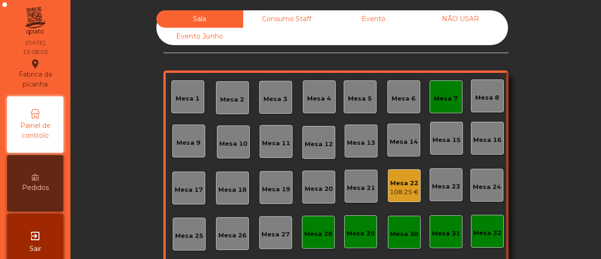
click at [274, 16] on div "Consumo Staff" at bounding box center [286, 18] width 87 height 17
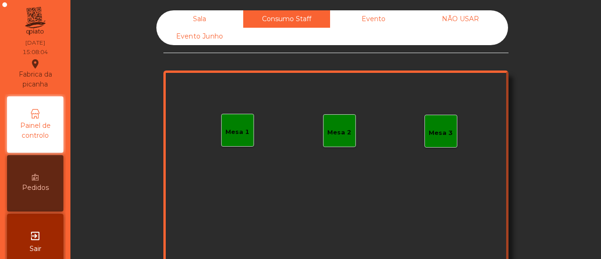
click at [235, 116] on div "Mesa 1" at bounding box center [237, 130] width 33 height 33
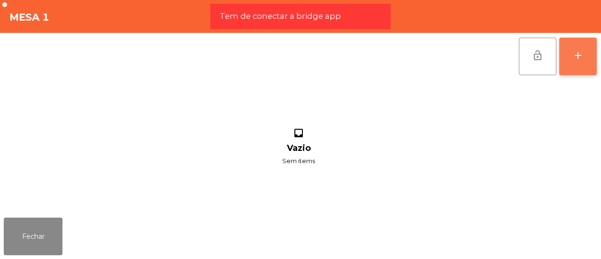
click at [584, 48] on button "add" at bounding box center [578, 57] width 38 height 38
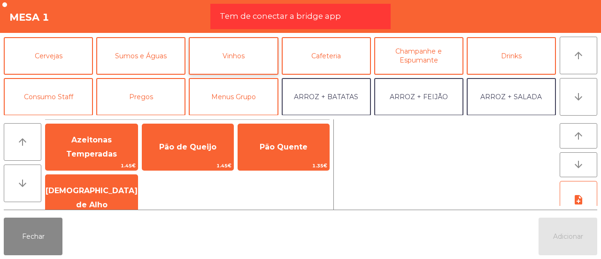
scroll to position [43, 0]
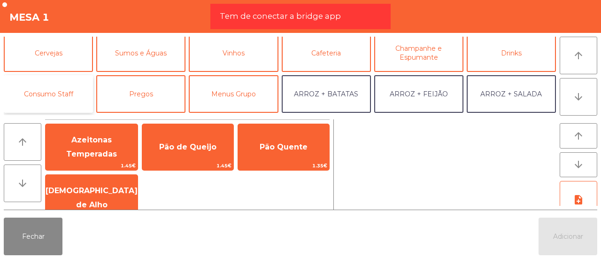
click at [78, 93] on button "Consumo Staff" at bounding box center [48, 94] width 89 height 38
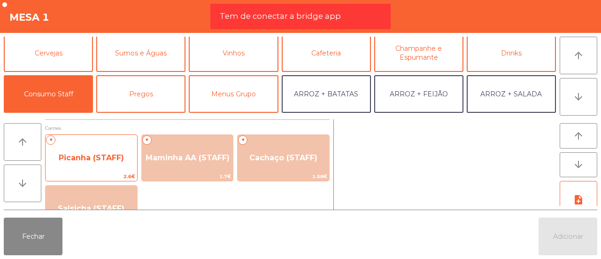
click at [108, 164] on span "Picanha (STAFF)" at bounding box center [92, 157] width 92 height 25
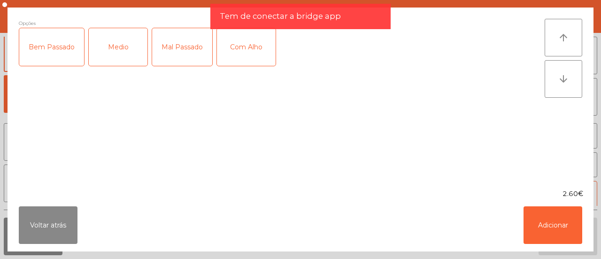
drag, startPoint x: 126, startPoint y: 69, endPoint x: 134, endPoint y: 40, distance: 30.2
click at [134, 40] on div "Bem Passado Medio Mal Passado Com Alho" at bounding box center [282, 51] width 526 height 47
click at [134, 40] on div "Medio" at bounding box center [118, 47] width 59 height 38
click at [176, 46] on div "Mal Passado" at bounding box center [182, 47] width 60 height 38
click at [238, 48] on div "Com Alho" at bounding box center [246, 47] width 59 height 38
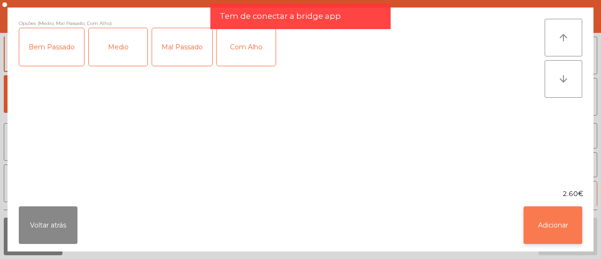
click at [546, 230] on button "Adicionar" at bounding box center [552, 225] width 59 height 38
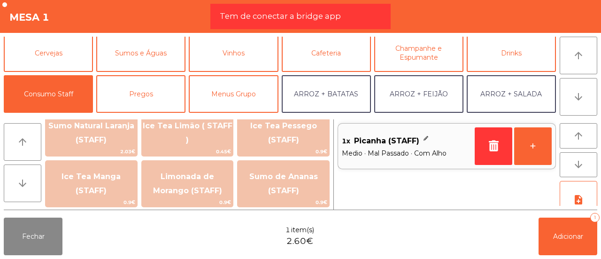
scroll to position [279, 0]
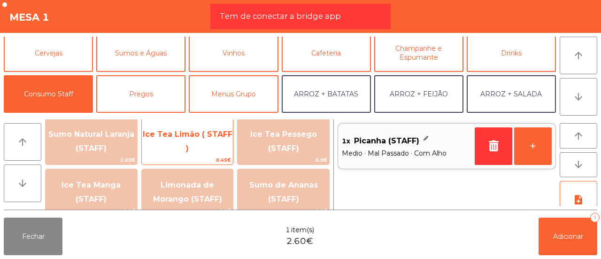
click at [203, 150] on span "Ice Tea Limão ( STAFF )" at bounding box center [188, 142] width 92 height 40
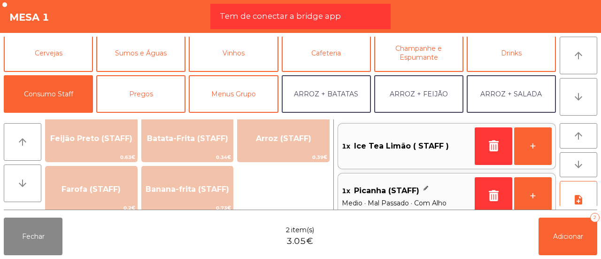
scroll to position [454, 0]
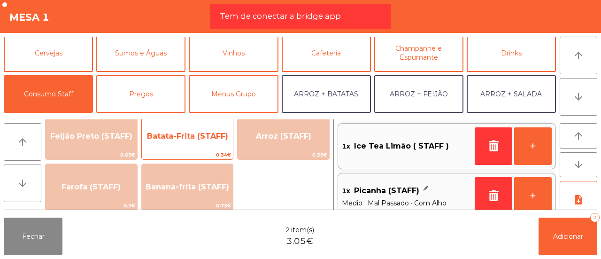
click at [208, 148] on span "Batata-Frita (STAFF)" at bounding box center [188, 135] width 92 height 25
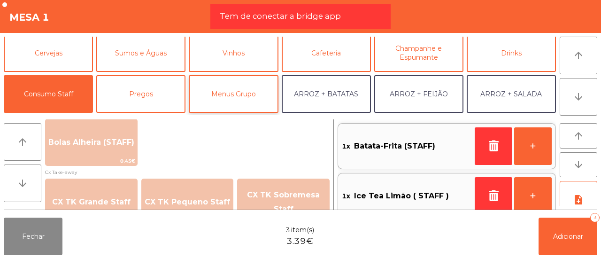
scroll to position [0, 0]
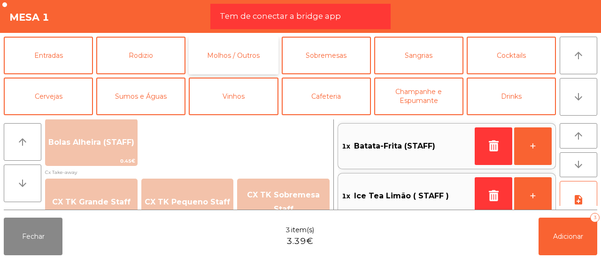
click at [225, 74] on button "Molhos / Outros" at bounding box center [233, 56] width 89 height 38
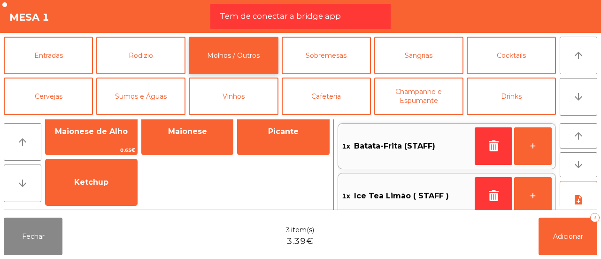
scroll to position [85, 0]
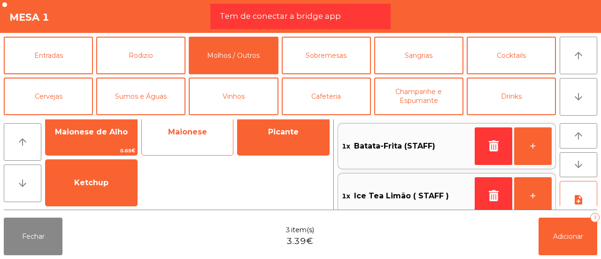
click at [211, 139] on span "Maionese" at bounding box center [188, 131] width 92 height 25
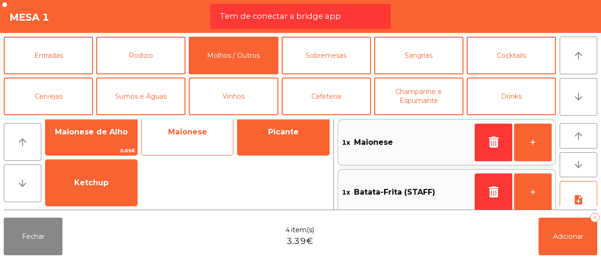
click at [211, 139] on span "Maionese" at bounding box center [188, 131] width 92 height 25
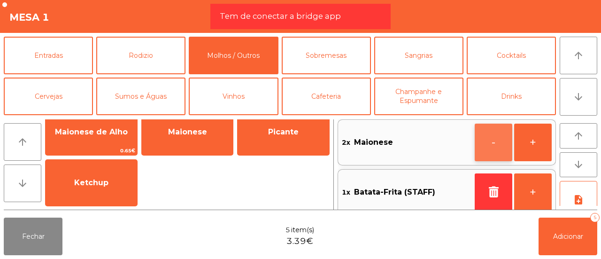
click at [493, 151] on button "-" at bounding box center [494, 142] width 38 height 38
click at [574, 187] on button "note_add" at bounding box center [579, 200] width 38 height 38
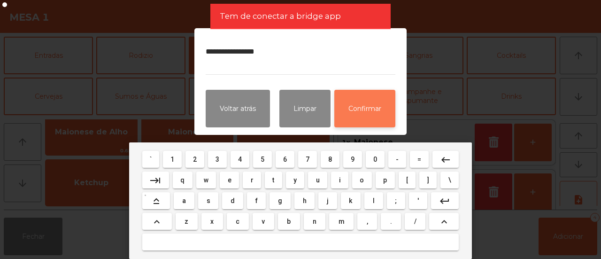
type textarea "**********"
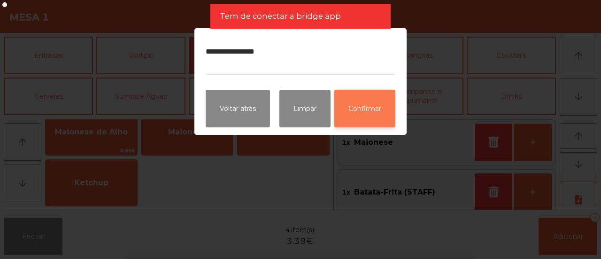
click at [373, 107] on button "Confirmar" at bounding box center [364, 109] width 61 height 38
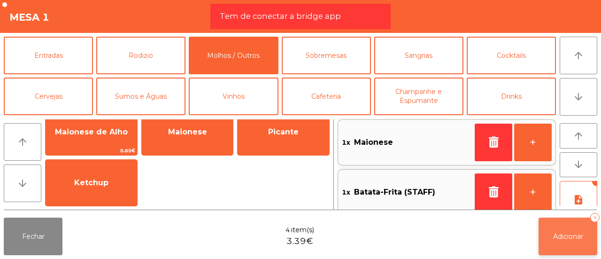
click at [593, 228] on button "Adicionar 4" at bounding box center [568, 236] width 59 height 38
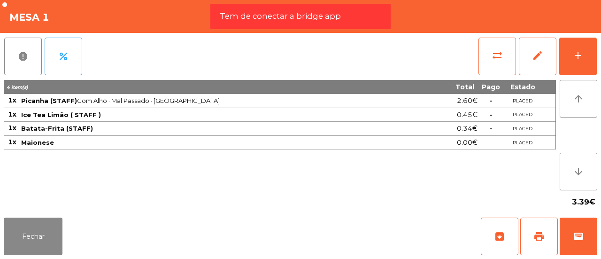
click at [515, 14] on div "Mesa 1" at bounding box center [300, 16] width 601 height 33
click at [14, 223] on button "Fechar" at bounding box center [33, 236] width 59 height 38
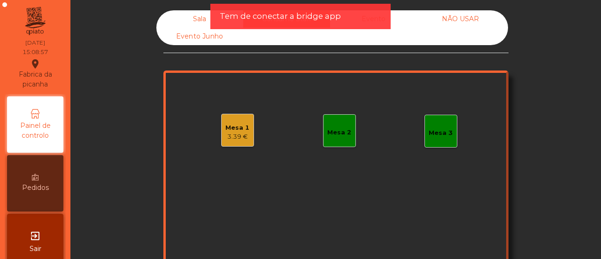
click at [330, 133] on div "Mesa 2" at bounding box center [339, 132] width 24 height 9
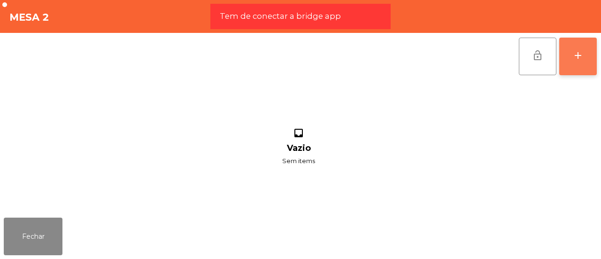
click at [583, 54] on div "add" at bounding box center [577, 55] width 11 height 11
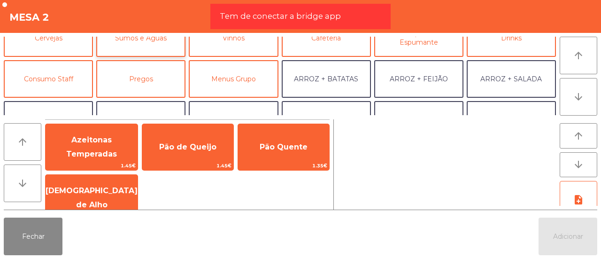
scroll to position [61, 0]
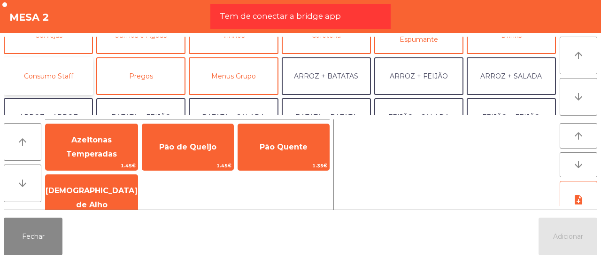
click at [58, 78] on button "Consumo Staff" at bounding box center [48, 76] width 89 height 38
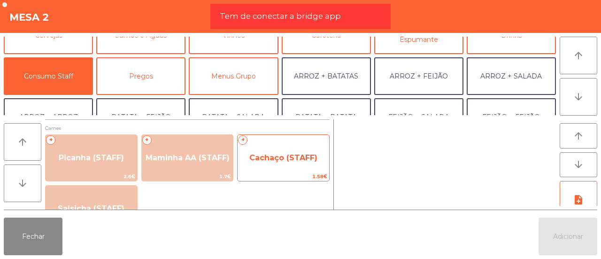
click at [267, 168] on span "Cachaço (STAFF)" at bounding box center [284, 157] width 92 height 25
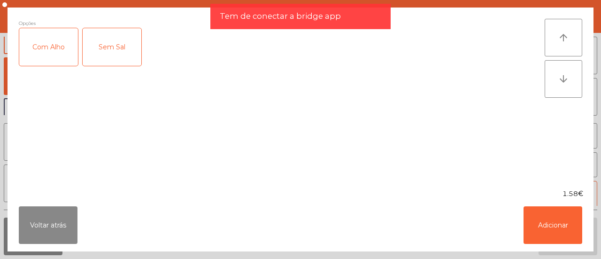
click at [62, 44] on div "Com Alho" at bounding box center [48, 47] width 59 height 38
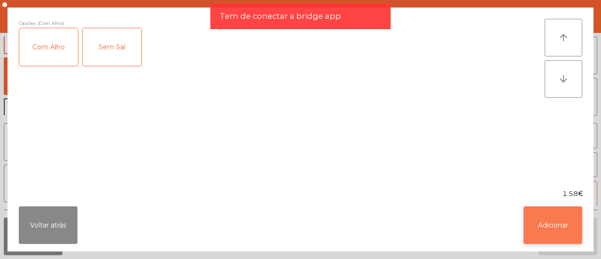
click at [547, 226] on button "Adicionar" at bounding box center [552, 225] width 59 height 38
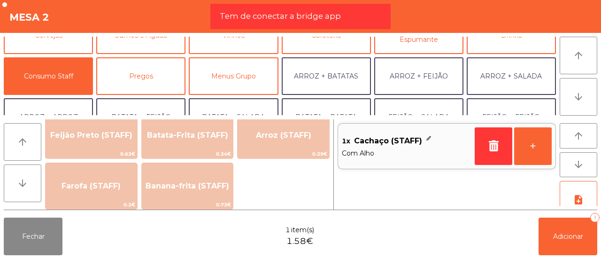
scroll to position [454, 0]
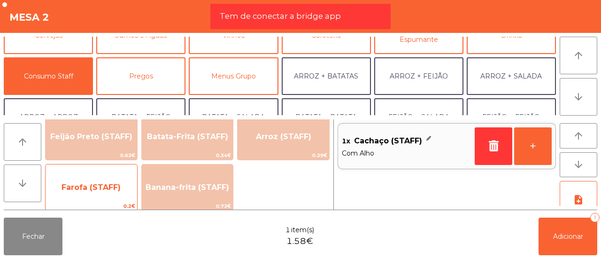
click at [93, 182] on span "Farofa (STAFF)" at bounding box center [92, 187] width 92 height 25
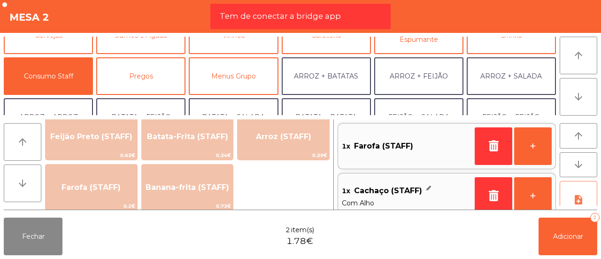
click at [590, 189] on button "note_add" at bounding box center [579, 200] width 38 height 38
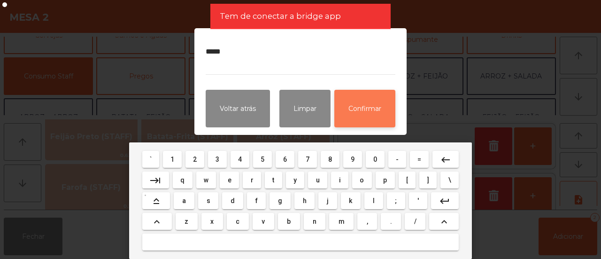
type textarea "*****"
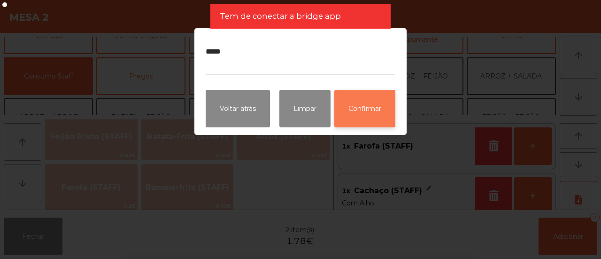
click at [356, 108] on button "Confirmar" at bounding box center [364, 109] width 61 height 38
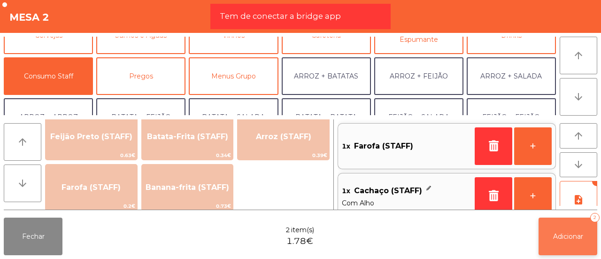
click at [546, 246] on button "Adicionar 2" at bounding box center [568, 236] width 59 height 38
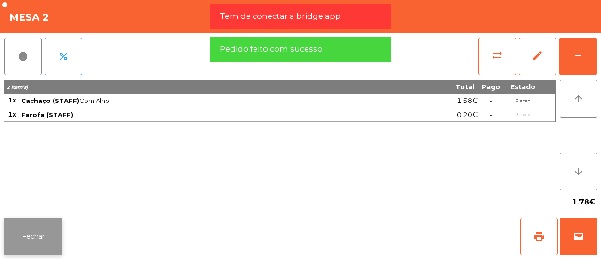
click at [33, 225] on button "Fechar" at bounding box center [33, 236] width 59 height 38
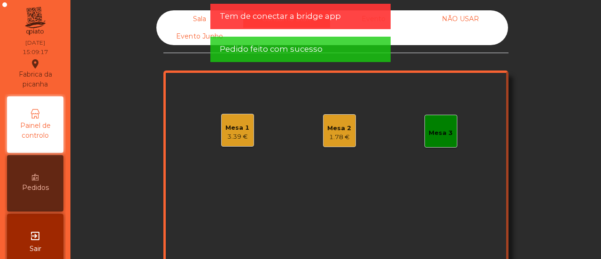
click at [429, 133] on div "Mesa 3" at bounding box center [441, 132] width 24 height 9
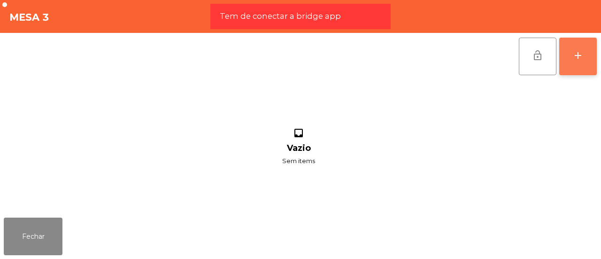
click at [571, 72] on button "add" at bounding box center [578, 57] width 38 height 38
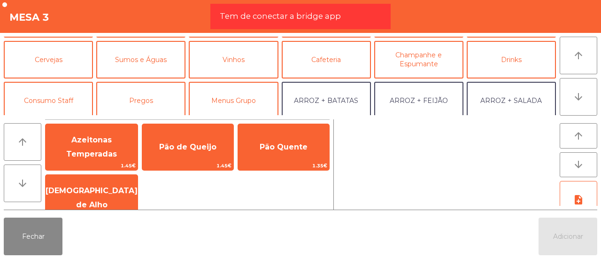
scroll to position [39, 0]
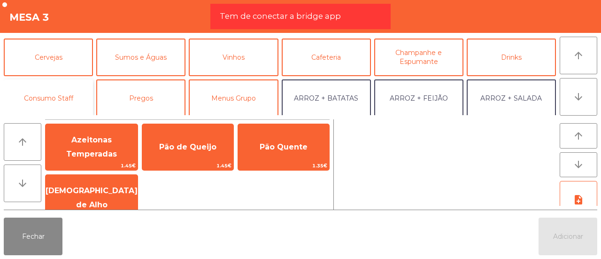
click at [85, 98] on button "Consumo Staff" at bounding box center [48, 98] width 89 height 38
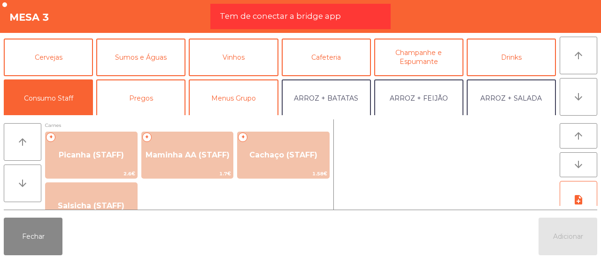
scroll to position [3, 0]
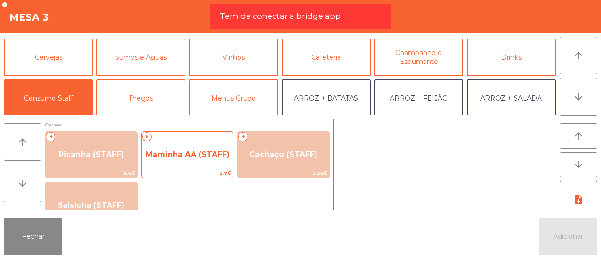
click at [172, 169] on span "1.7€" at bounding box center [188, 173] width 92 height 9
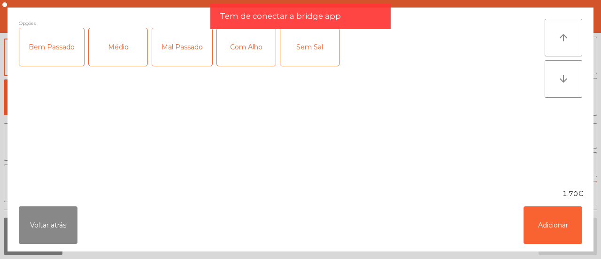
click at [115, 54] on div "Médio" at bounding box center [118, 47] width 59 height 38
click at [246, 63] on div "Com Alho" at bounding box center [246, 47] width 59 height 38
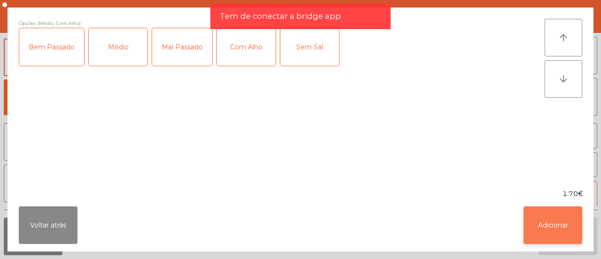
click at [533, 221] on button "Adicionar" at bounding box center [552, 225] width 59 height 38
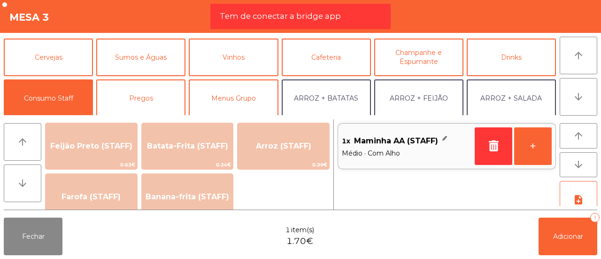
scroll to position [446, 0]
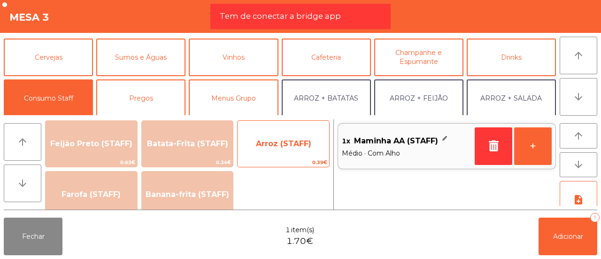
click at [278, 154] on span "Arroz (STAFF)" at bounding box center [284, 143] width 92 height 25
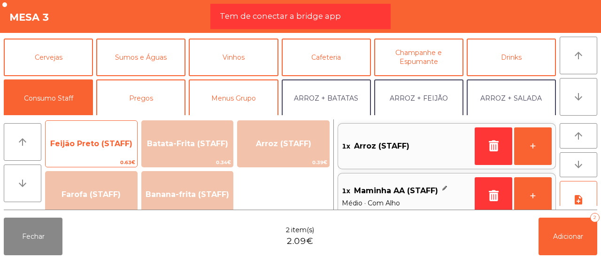
click at [95, 136] on span "Feijão Preto (STAFF)" at bounding box center [92, 143] width 92 height 25
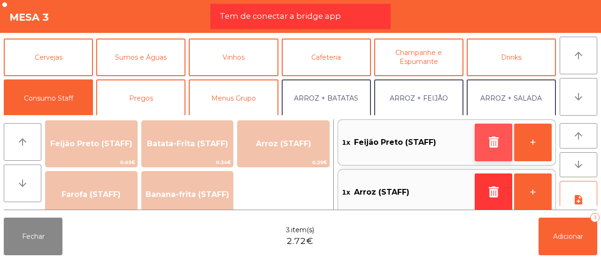
click at [490, 153] on button "button" at bounding box center [494, 142] width 38 height 38
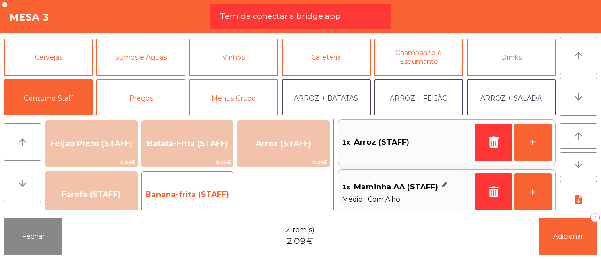
click at [201, 184] on span "Banana-frita (STAFF)" at bounding box center [188, 194] width 92 height 25
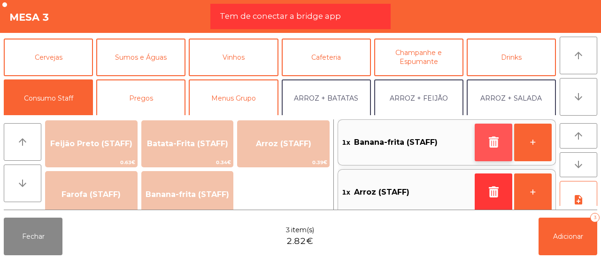
click at [487, 147] on icon "button" at bounding box center [493, 141] width 14 height 11
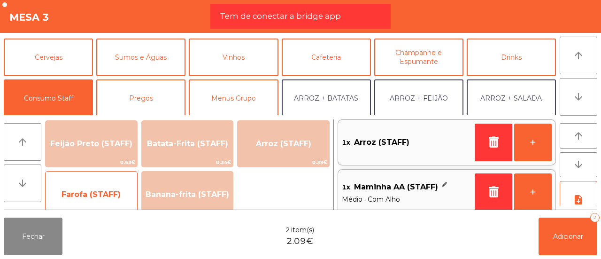
click at [134, 190] on span "Farofa (STAFF)" at bounding box center [92, 194] width 92 height 25
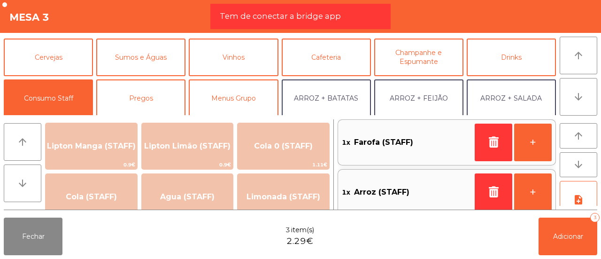
scroll to position [172, 0]
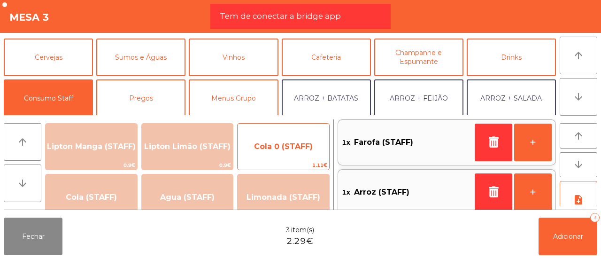
click at [268, 152] on span "Cola 0 (STAFF)" at bounding box center [284, 146] width 92 height 25
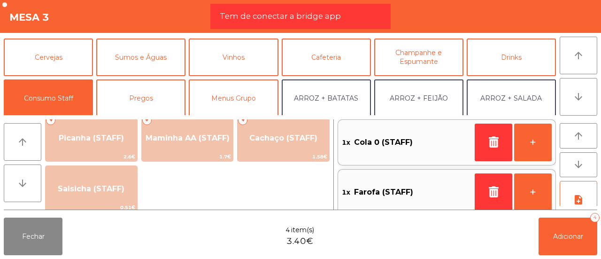
scroll to position [0, 0]
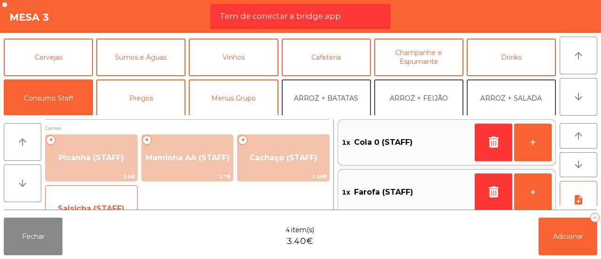
click at [114, 201] on span "Salsicha (STAFF)" at bounding box center [92, 208] width 92 height 25
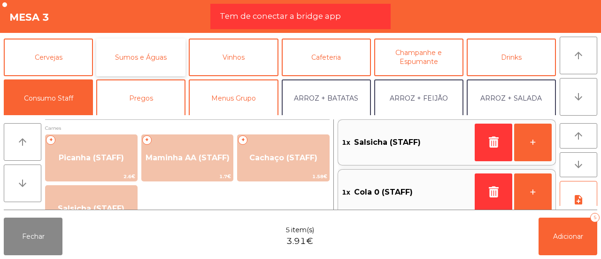
click at [156, 60] on button "Sumos e Águas" at bounding box center [140, 57] width 89 height 38
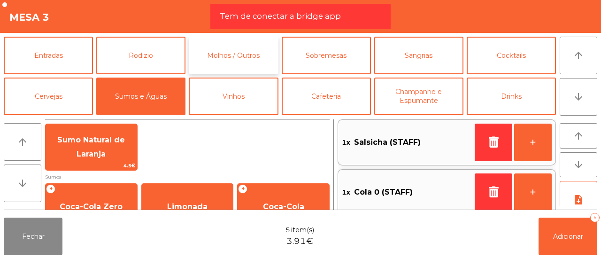
click at [226, 61] on button "Molhos / Outros" at bounding box center [233, 56] width 89 height 38
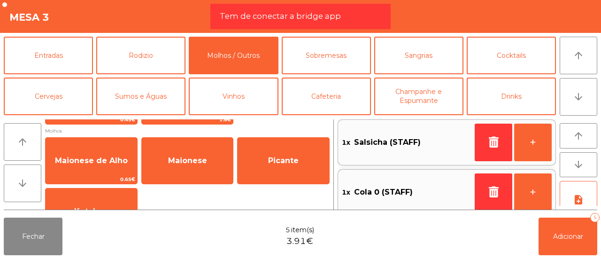
scroll to position [57, 0]
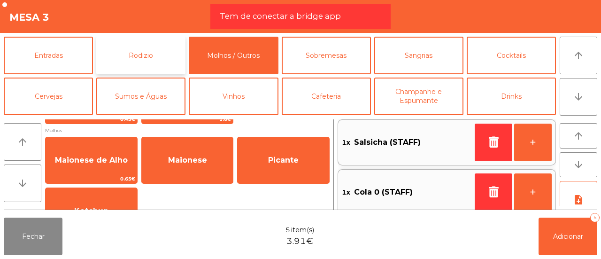
click at [163, 41] on button "Rodizio" at bounding box center [140, 56] width 89 height 38
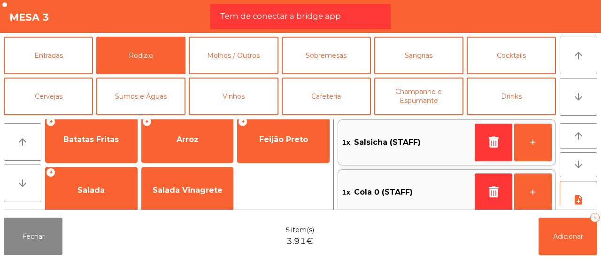
scroll to position [236, 0]
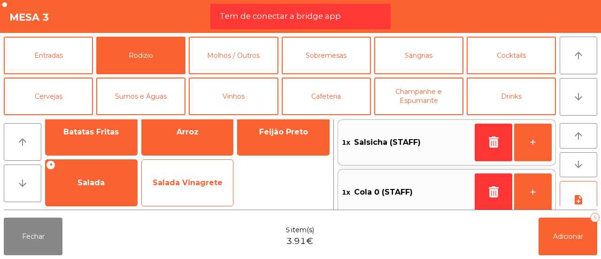
click at [180, 186] on span "Salada Vinagrete" at bounding box center [188, 182] width 70 height 9
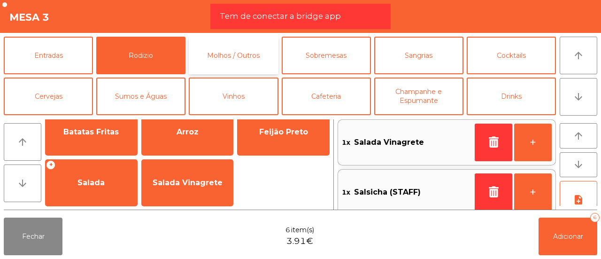
click at [215, 64] on button "Molhos / Outros" at bounding box center [233, 56] width 89 height 38
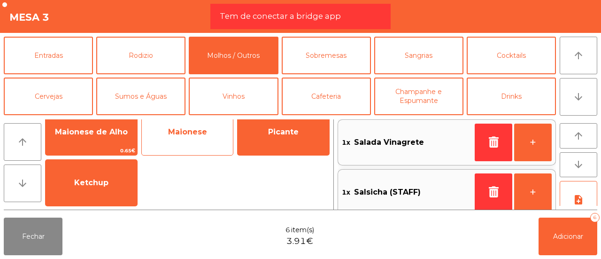
click at [189, 130] on span "Maionese" at bounding box center [187, 131] width 39 height 9
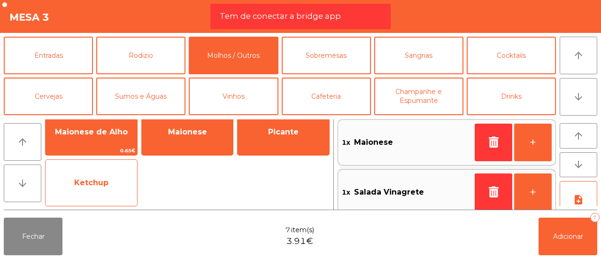
click at [93, 189] on span "Ketchup" at bounding box center [92, 182] width 92 height 25
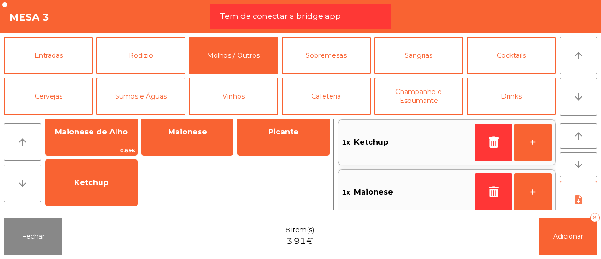
click at [578, 199] on icon "note_add" at bounding box center [578, 199] width 11 height 11
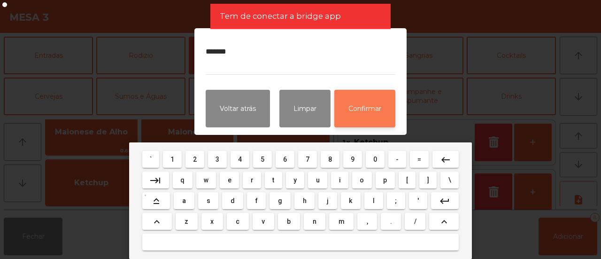
type textarea "*******"
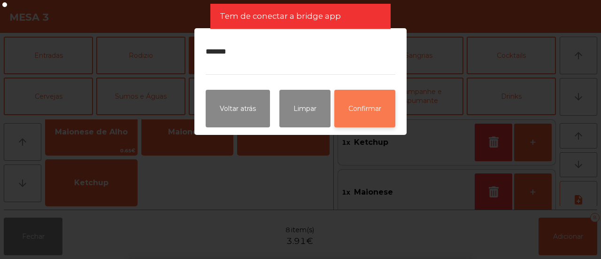
click at [364, 102] on button "Confirmar" at bounding box center [364, 109] width 61 height 38
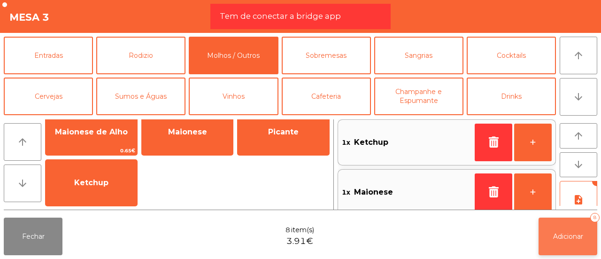
click at [577, 226] on button "Adicionar 8" at bounding box center [568, 236] width 59 height 38
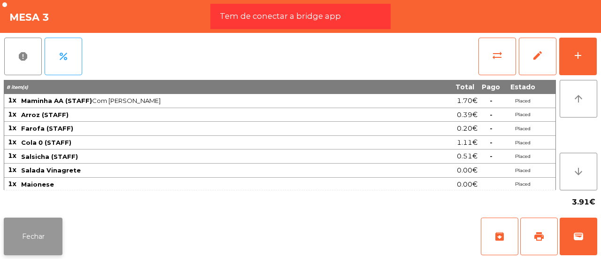
click at [57, 227] on button "Fechar" at bounding box center [33, 236] width 59 height 38
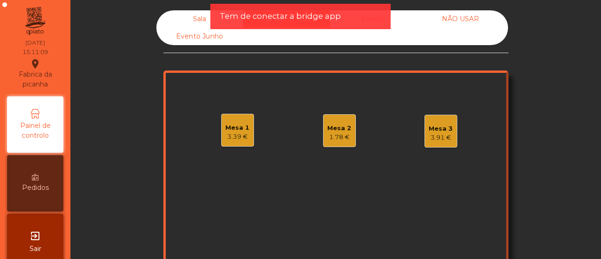
click at [200, 19] on div "Sala" at bounding box center [199, 18] width 87 height 17
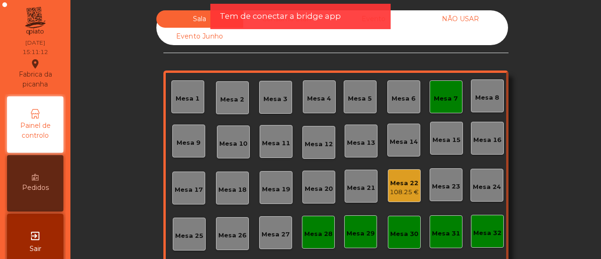
scroll to position [111, 0]
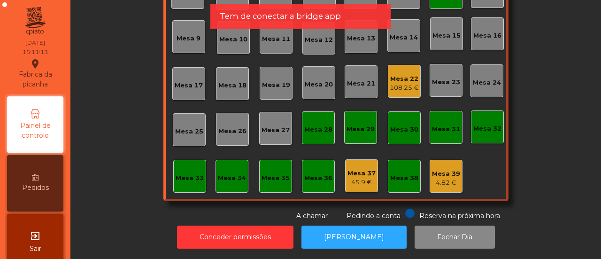
click at [194, 179] on div "Mesa 33" at bounding box center [189, 176] width 33 height 33
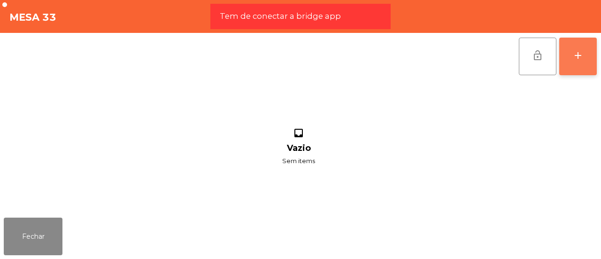
click at [587, 66] on button "add" at bounding box center [578, 57] width 38 height 38
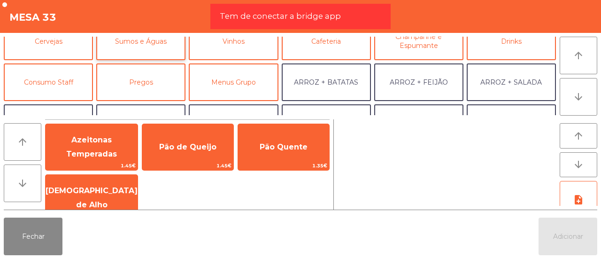
scroll to position [61, 0]
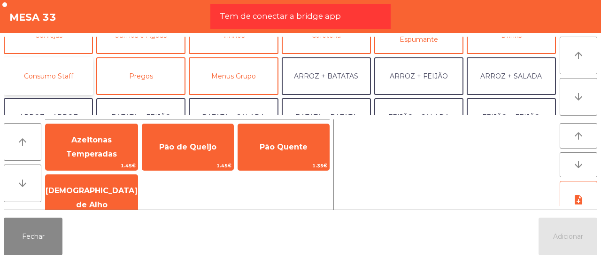
click at [63, 71] on button "Consumo Staff" at bounding box center [48, 76] width 89 height 38
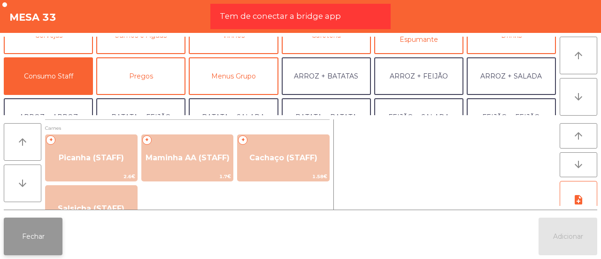
click at [43, 220] on button "Fechar" at bounding box center [33, 236] width 59 height 38
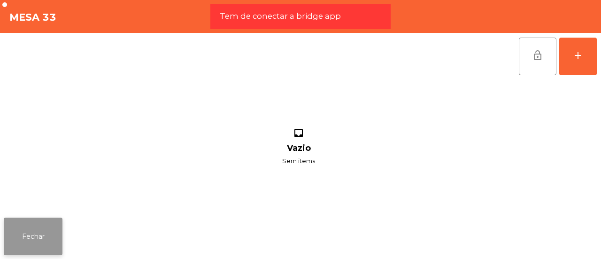
click at [48, 235] on button "Fechar" at bounding box center [33, 236] width 59 height 38
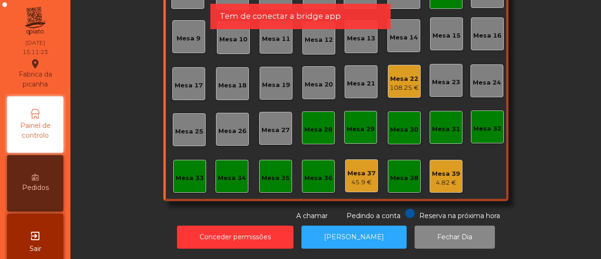
scroll to position [0, 0]
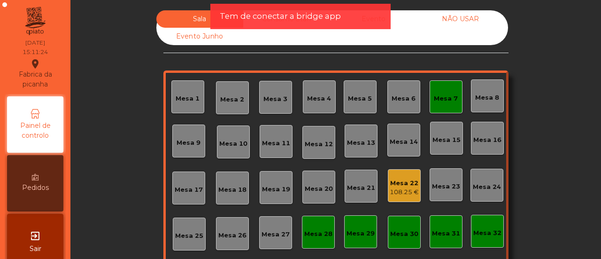
click at [275, 28] on div "Tem de conectar a bridge app" at bounding box center [300, 16] width 180 height 25
click at [260, 20] on span "Tem de conectar a bridge app" at bounding box center [280, 16] width 121 height 12
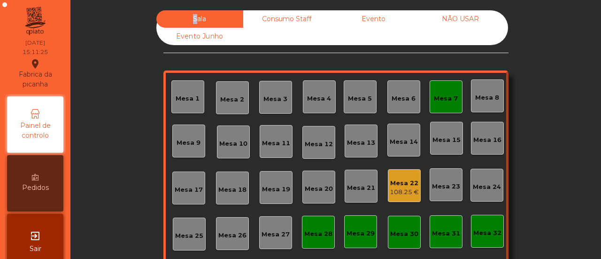
click at [260, 20] on div "Consumo Staff" at bounding box center [286, 18] width 87 height 17
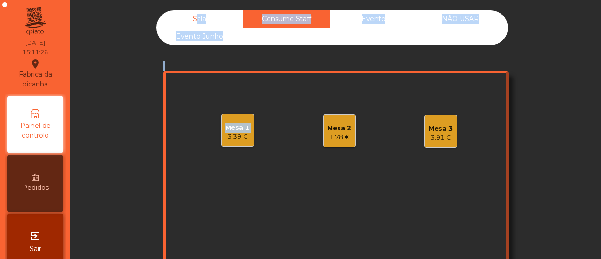
drag, startPoint x: 260, startPoint y: 20, endPoint x: 232, endPoint y: 115, distance: 99.7
click at [232, 115] on div "Sala Consumo Staff Evento NÃO USAR Evento Junho Mesa 1 3.39 € Mesa 2 1.78 € Mes…" at bounding box center [335, 167] width 345 height 315
click at [232, 115] on div "Mesa 1 3.39 €" at bounding box center [237, 130] width 33 height 33
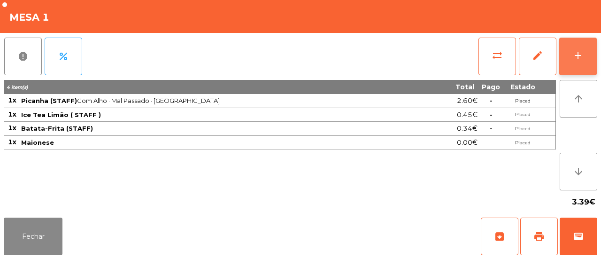
click at [582, 50] on div "add" at bounding box center [577, 55] width 11 height 11
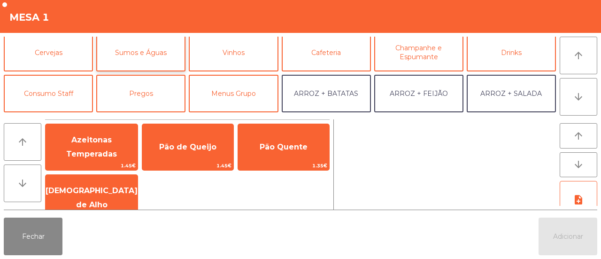
scroll to position [48, 0]
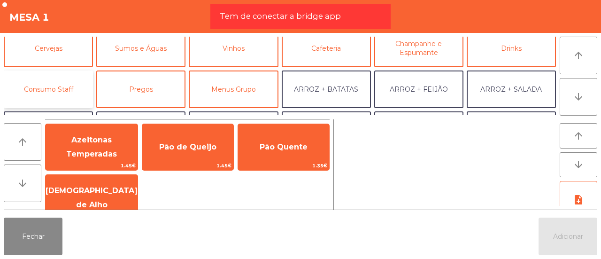
click at [53, 92] on button "Consumo Staff" at bounding box center [48, 89] width 89 height 38
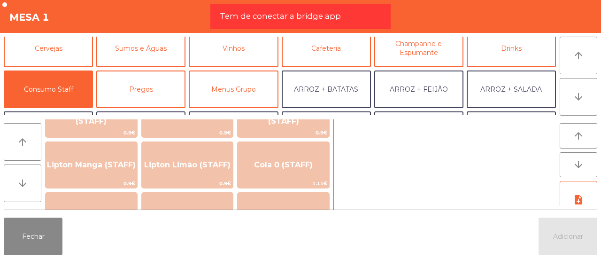
scroll to position [154, 0]
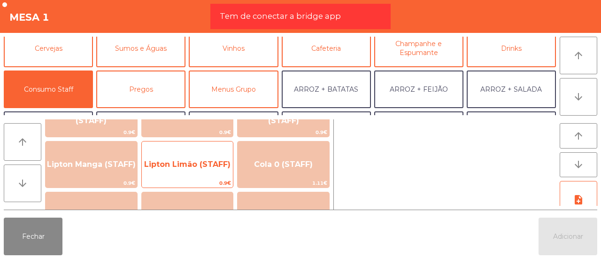
click at [208, 153] on span "Lipton Limão (STAFF)" at bounding box center [188, 164] width 92 height 25
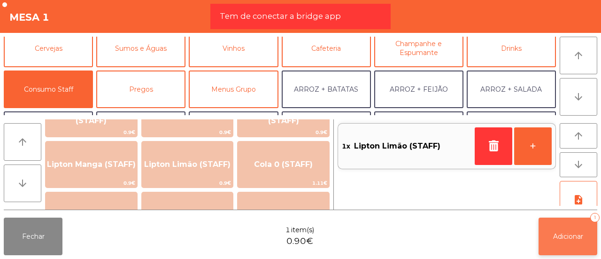
click at [553, 239] on span "Adicionar" at bounding box center [568, 236] width 30 height 8
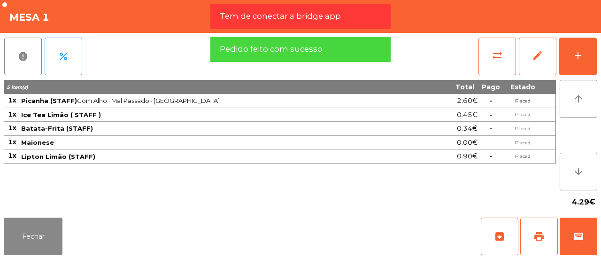
click at [33, 216] on div "Fechar archive print wallet" at bounding box center [300, 236] width 601 height 45
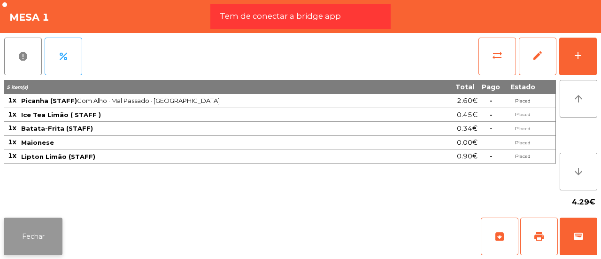
click at [5, 244] on button "Fechar" at bounding box center [33, 236] width 59 height 38
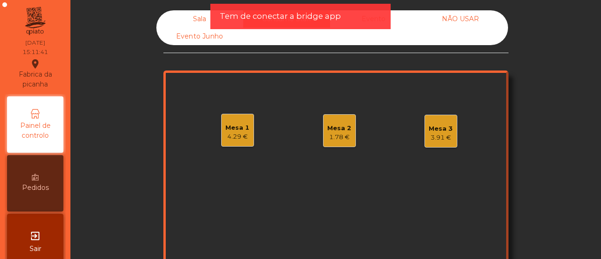
click at [208, 15] on div "Sala" at bounding box center [199, 18] width 87 height 17
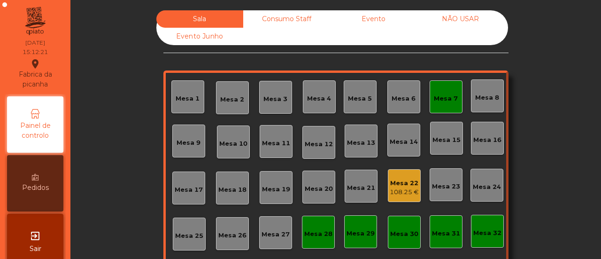
click at [442, 100] on div "Mesa 7" at bounding box center [446, 98] width 24 height 9
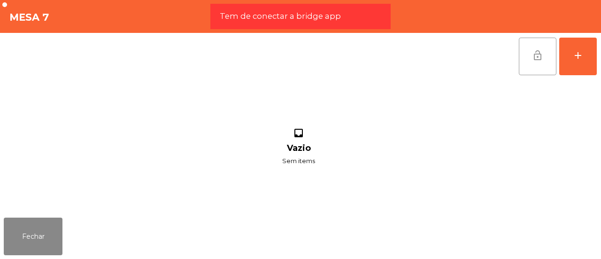
click at [546, 46] on button "lock_open" at bounding box center [538, 57] width 38 height 38
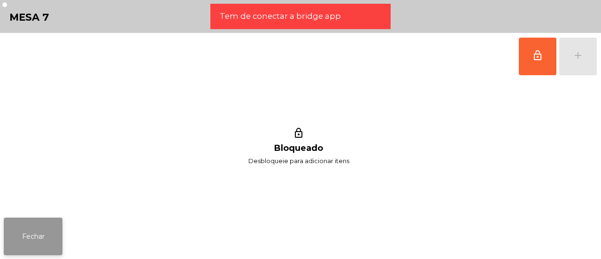
click at [28, 223] on button "Fechar" at bounding box center [33, 236] width 59 height 38
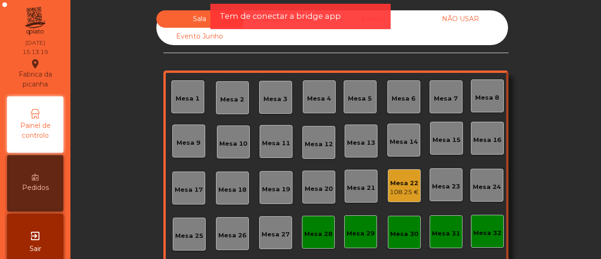
scroll to position [111, 0]
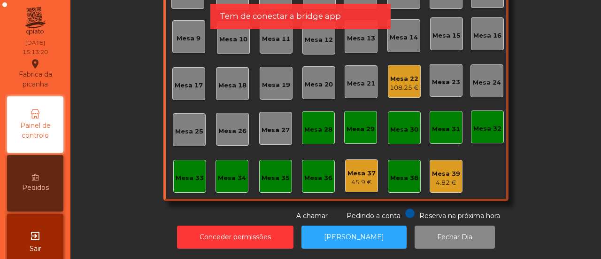
click at [178, 169] on div "Mesa 33" at bounding box center [190, 175] width 28 height 13
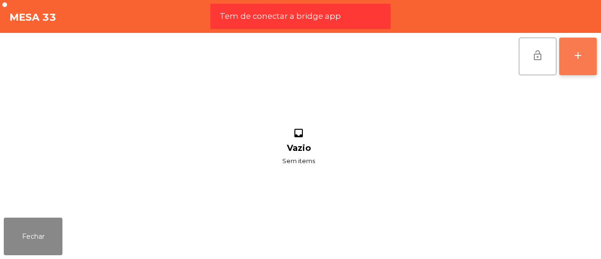
click at [580, 64] on button "add" at bounding box center [578, 57] width 38 height 38
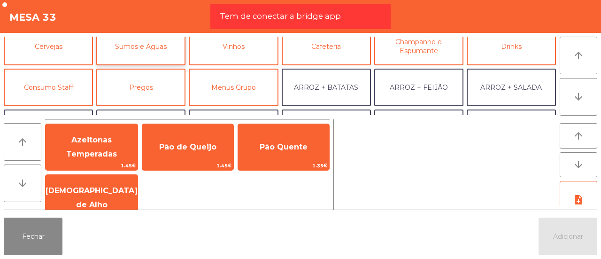
scroll to position [52, 0]
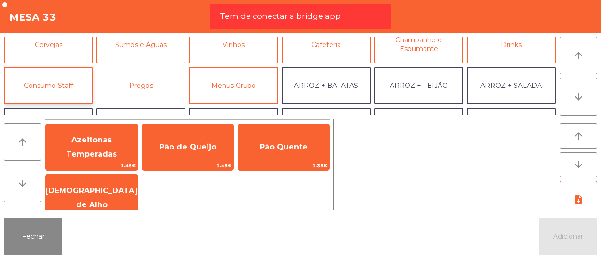
drag, startPoint x: 98, startPoint y: 82, endPoint x: 87, endPoint y: 83, distance: 10.3
click at [87, 83] on div "Entradas Rodizio Molhos / Outros Sobremesas Sangrias Cocktails Cervejas Sumos e…" at bounding box center [280, 76] width 552 height 78
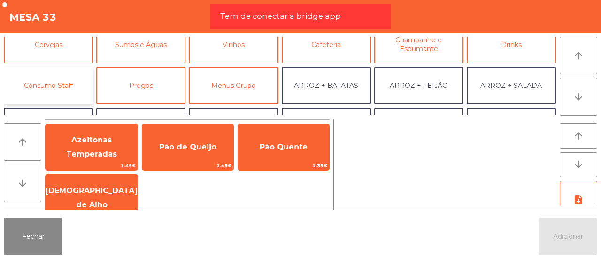
click at [87, 83] on button "Consumo Staff" at bounding box center [48, 86] width 89 height 38
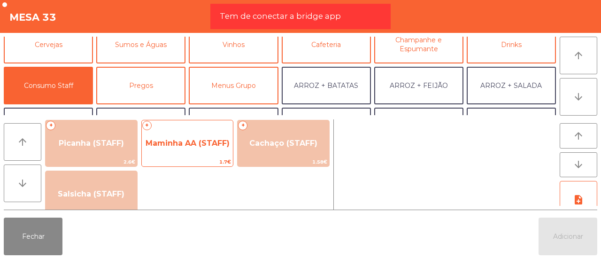
scroll to position [15, 0]
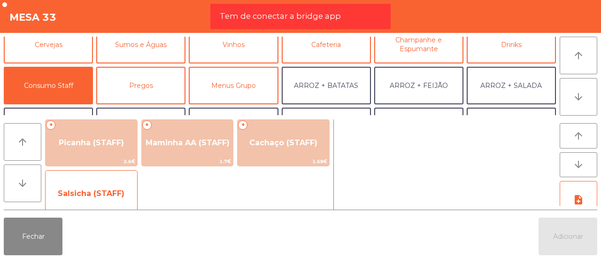
click at [123, 181] on span "Salsicha (STAFF)" at bounding box center [92, 193] width 92 height 25
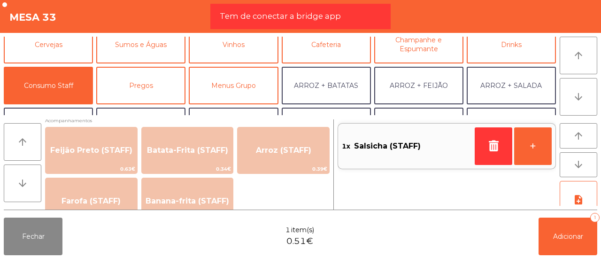
scroll to position [440, 0]
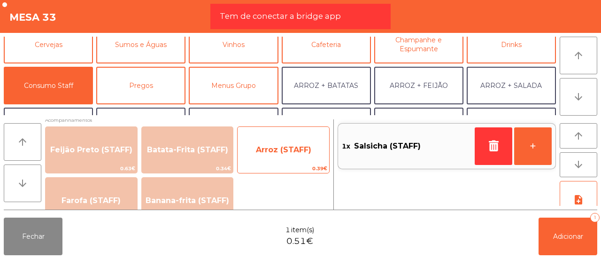
click at [262, 165] on span "0.39€" at bounding box center [284, 168] width 92 height 9
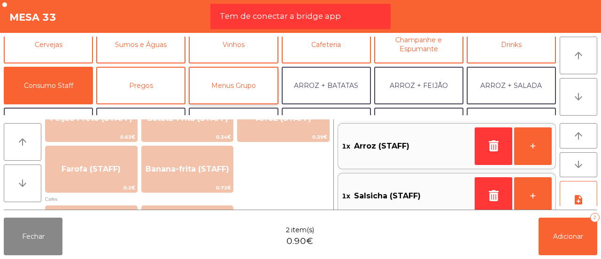
scroll to position [0, 0]
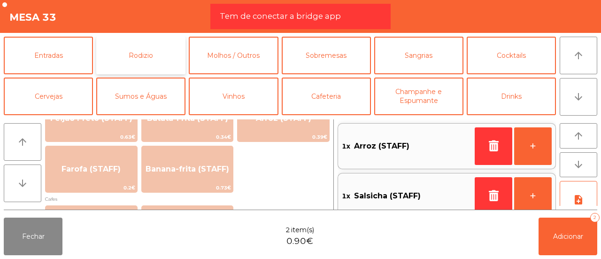
click at [149, 57] on button "Rodizio" at bounding box center [140, 56] width 89 height 38
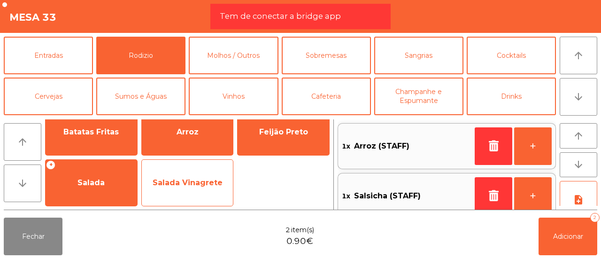
click at [193, 189] on span "Salada Vinagrete" at bounding box center [188, 182] width 92 height 25
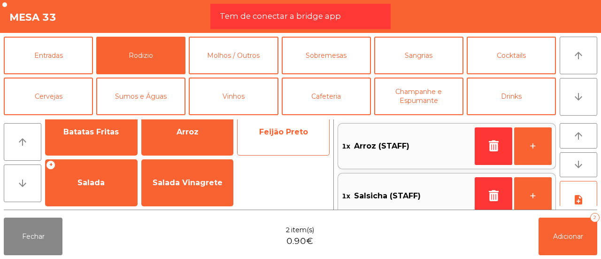
scroll to position [4, 0]
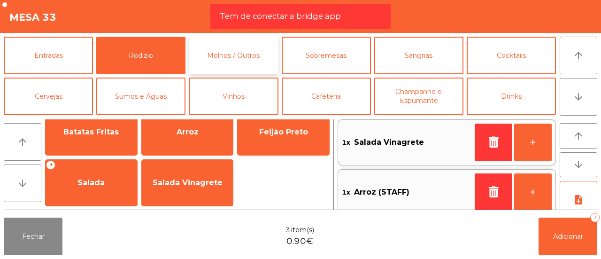
click at [225, 52] on button "Molhos / Outros" at bounding box center [233, 56] width 89 height 38
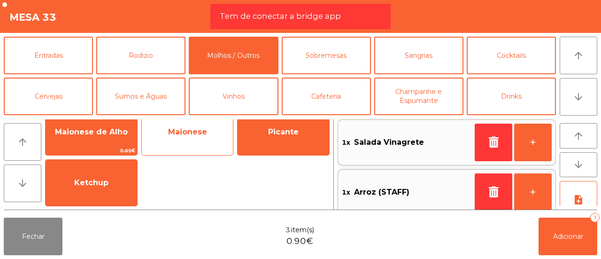
click at [205, 123] on span "Maionese" at bounding box center [188, 131] width 92 height 25
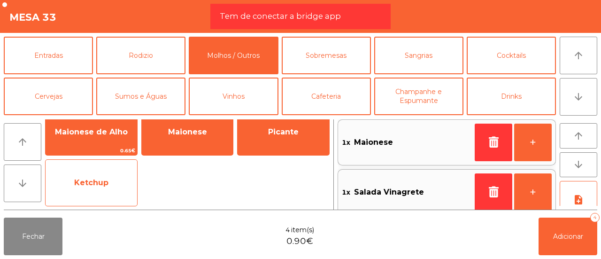
click at [119, 183] on span "Ketchup" at bounding box center [92, 182] width 92 height 25
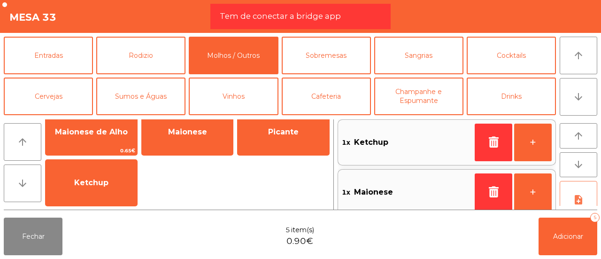
click at [595, 192] on button "note_add" at bounding box center [579, 200] width 38 height 38
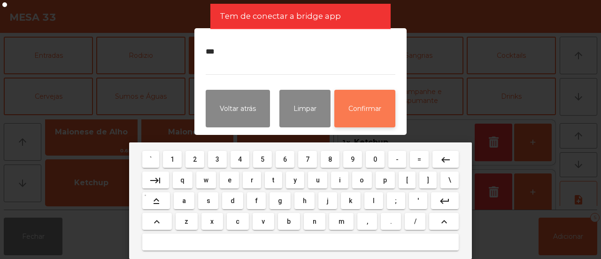
type textarea "***"
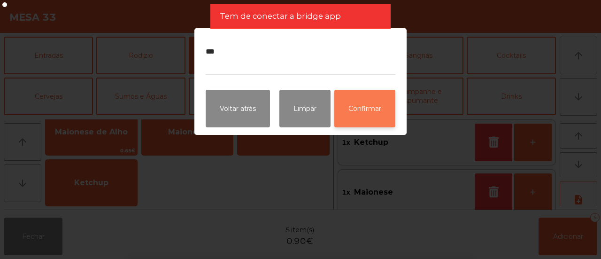
click at [374, 107] on button "Confirmar" at bounding box center [364, 109] width 61 height 38
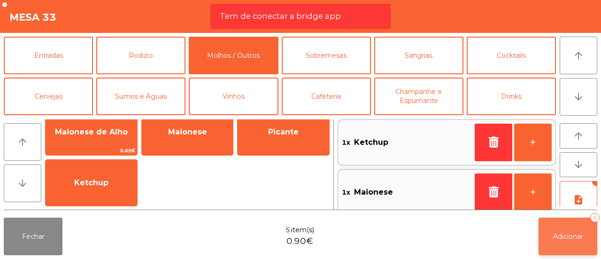
click at [560, 241] on button "Adicionar 5" at bounding box center [568, 236] width 59 height 38
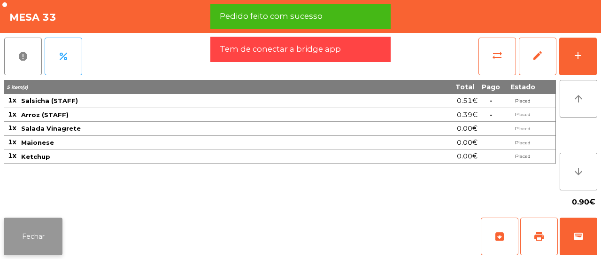
click at [27, 232] on button "Fechar" at bounding box center [33, 236] width 59 height 38
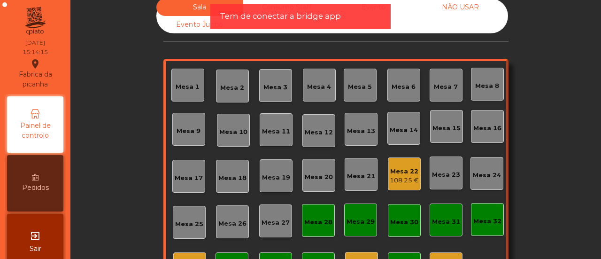
scroll to position [0, 0]
